Goal: Task Accomplishment & Management: Use online tool/utility

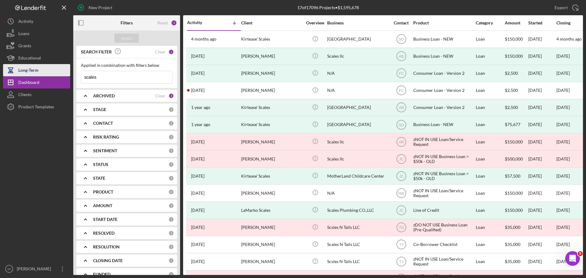
drag, startPoint x: 98, startPoint y: 79, endPoint x: 63, endPoint y: 75, distance: 35.3
click at [63, 75] on div "New Project 17 of 17096 Projects • $1,595,678 scales Export Icon/Export Filters…" at bounding box center [293, 137] width 580 height 275
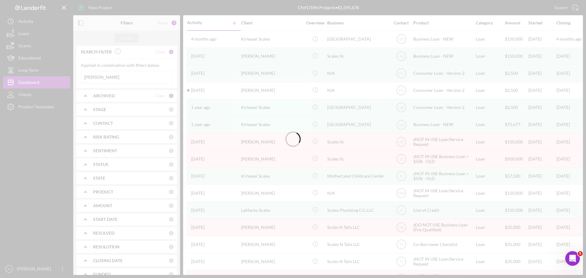
type input "[PERSON_NAME]"
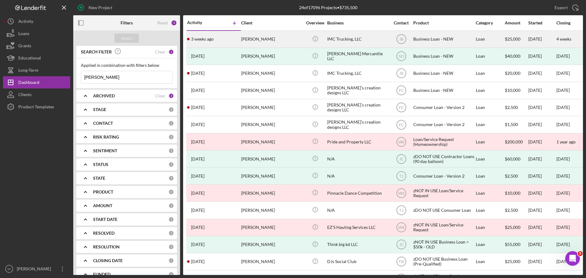
click at [218, 38] on div "[DATE] [PERSON_NAME]" at bounding box center [213, 39] width 53 height 16
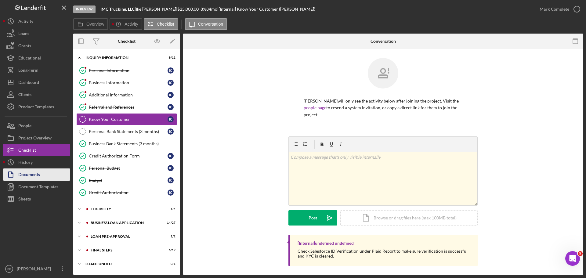
click at [34, 177] on div "Documents" at bounding box center [29, 175] width 22 height 14
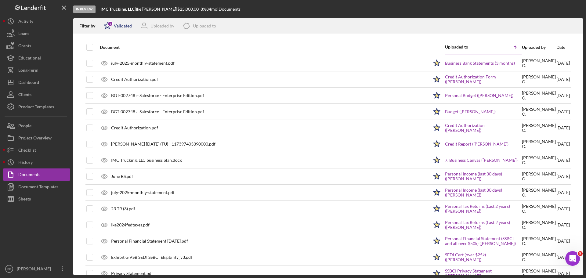
click at [105, 30] on icon "Icon/Star" at bounding box center [107, 25] width 15 height 15
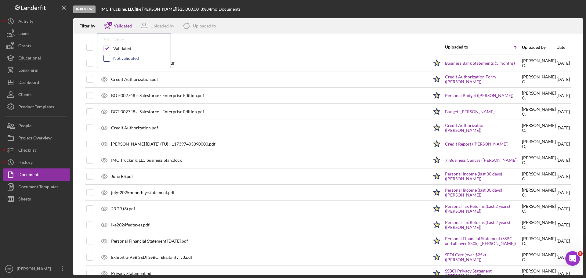
click at [108, 60] on input "checkbox" at bounding box center [107, 58] width 6 height 6
checkbox input "true"
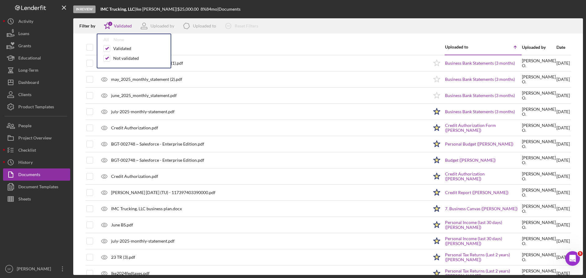
click at [347, 17] on div "In Review IMC Trucking, LLC | [PERSON_NAME] | $25,000.00 8 % 84 mo | Documents" at bounding box center [327, 9] width 509 height 18
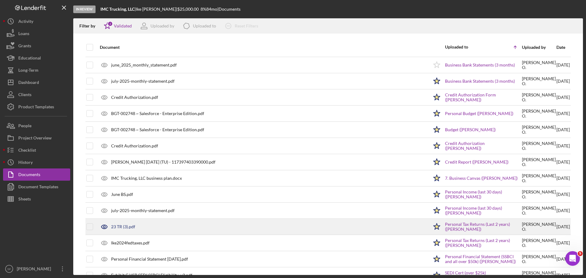
scroll to position [61, 0]
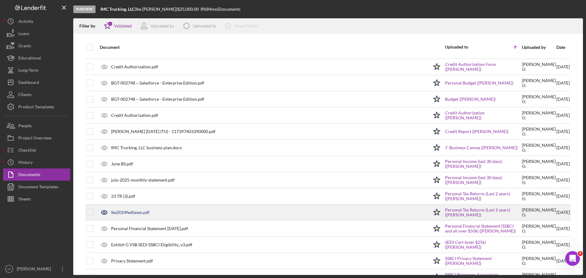
click at [135, 215] on div "Ike2024fedtaxes.pdf" at bounding box center [130, 212] width 38 height 5
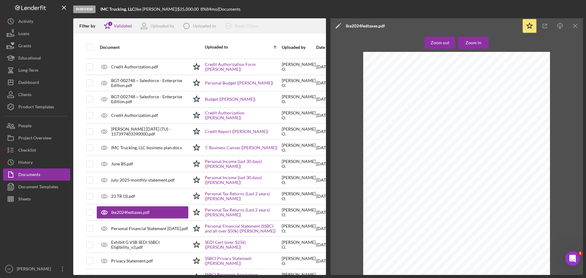
scroll to position [275, 0]
click at [561, 23] on icon "Icon/Download" at bounding box center [560, 26] width 14 height 14
drag, startPoint x: 29, startPoint y: 82, endPoint x: 32, endPoint y: 91, distance: 8.9
click at [29, 82] on div "Dashboard" at bounding box center [28, 83] width 21 height 14
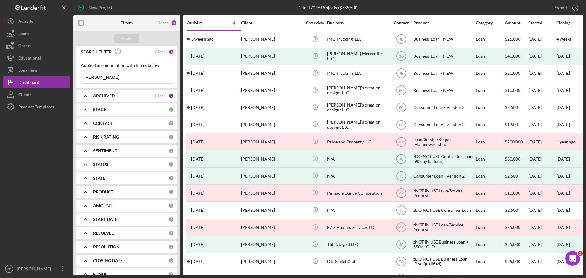
drag, startPoint x: 103, startPoint y: 78, endPoint x: 80, endPoint y: 79, distance: 22.9
click at [80, 79] on div "Applied in combination with filters below [PERSON_NAME] Icon/Menu Close" at bounding box center [126, 73] width 101 height 30
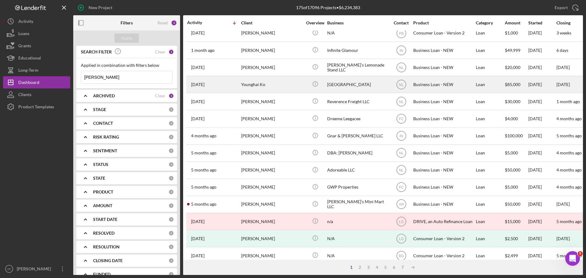
scroll to position [153, 0]
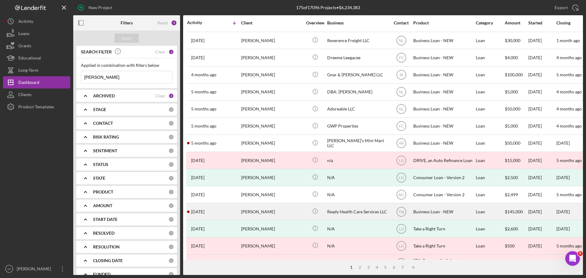
type input "[PERSON_NAME]"
click at [261, 209] on div "[PERSON_NAME]" at bounding box center [271, 211] width 61 height 16
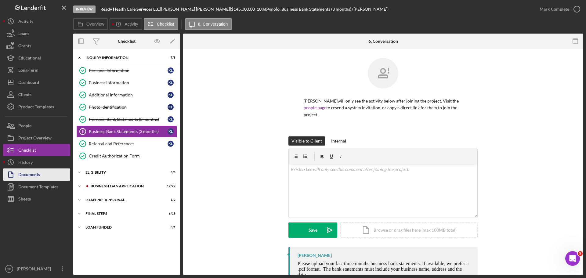
click at [30, 178] on div "Documents" at bounding box center [29, 175] width 22 height 14
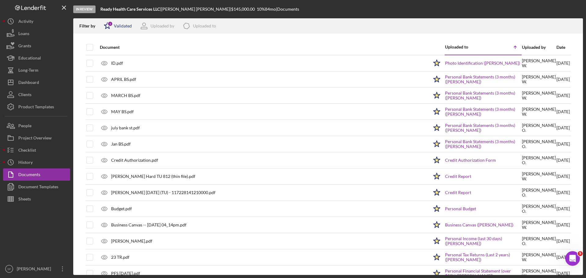
click at [103, 26] on icon "Icon/Star" at bounding box center [107, 25] width 15 height 15
click at [109, 56] on input "checkbox" at bounding box center [107, 58] width 6 height 6
checkbox input "true"
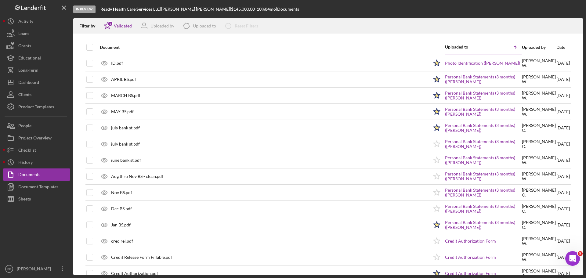
click at [324, 18] on div "In Review Ready Health Care Services LLC | [PERSON_NAME] | $145,000.00 10 % 84 …" at bounding box center [327, 9] width 509 height 18
